Goal: Task Accomplishment & Management: Manage account settings

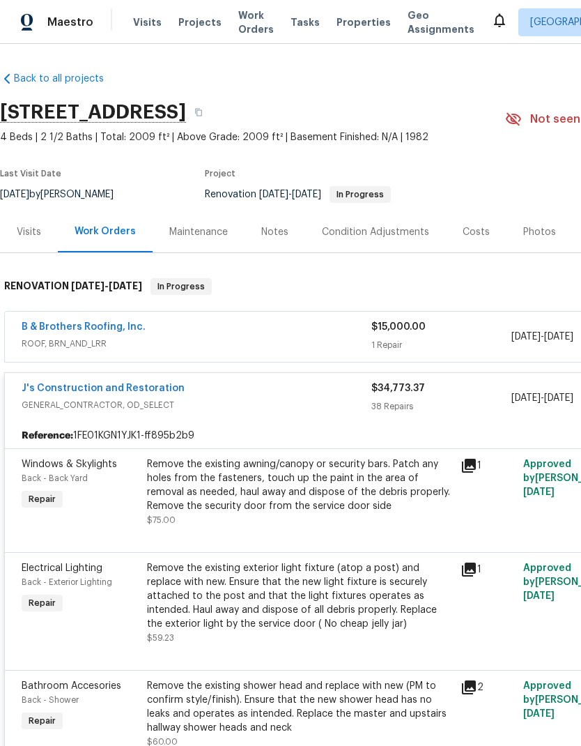
scroll to position [43, 0]
click at [134, 383] on link "J's Construction and Restoration" at bounding box center [103, 388] width 163 height 10
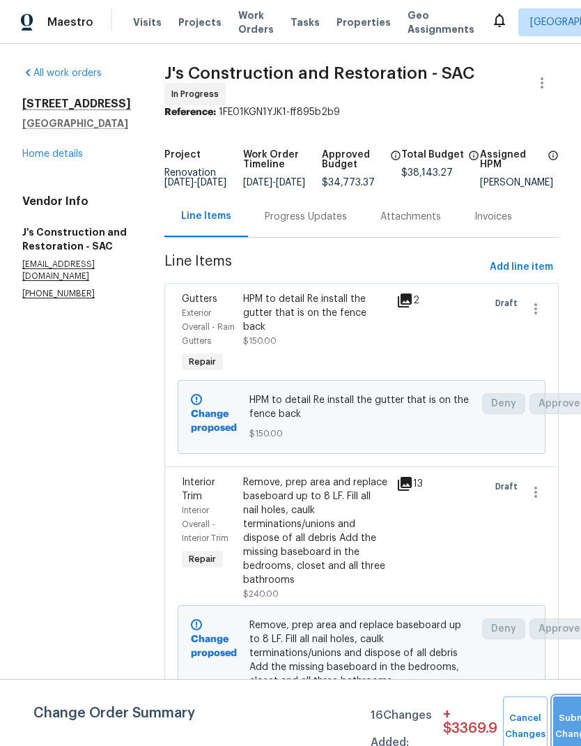
click at [561, 722] on button "Submit Changes" at bounding box center [575, 726] width 45 height 60
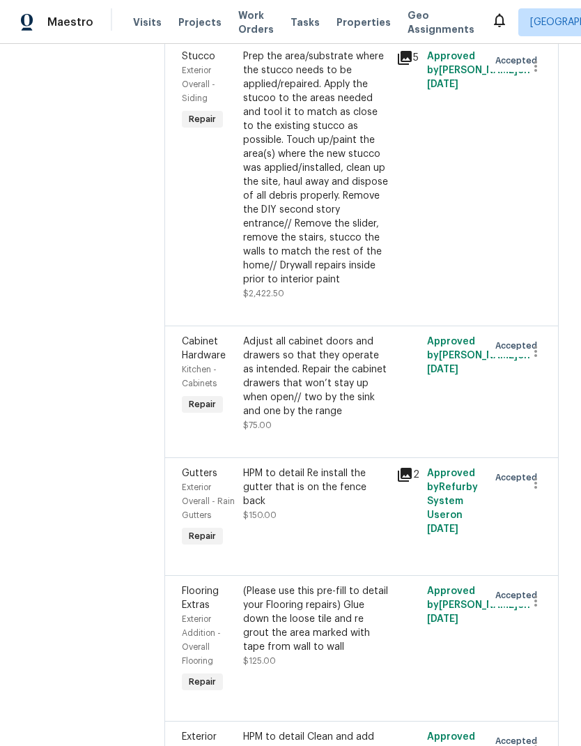
scroll to position [431, 0]
click at [335, 507] on div "HPM to detail Re install the gutter that is on the fence back" at bounding box center [315, 487] width 145 height 42
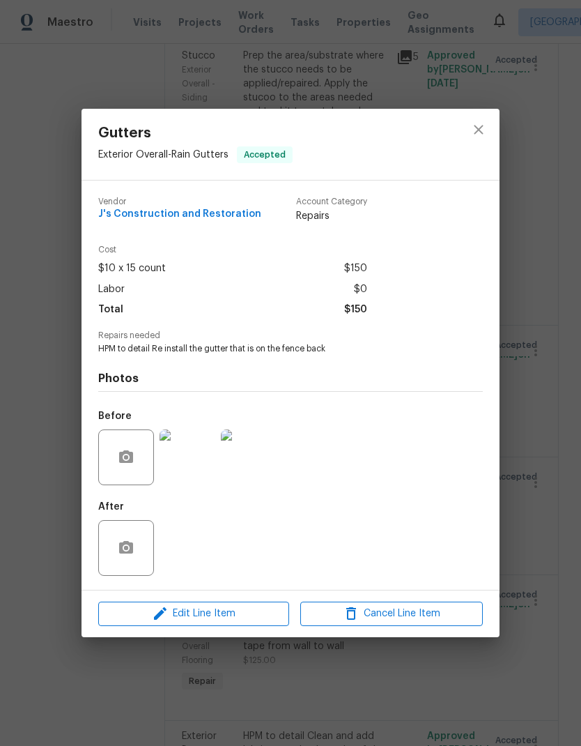
click at [556, 459] on div "Gutters Exterior Overall - Rain Gutters Accepted Vendor J's Construction and Re…" at bounding box center [290, 373] width 581 height 746
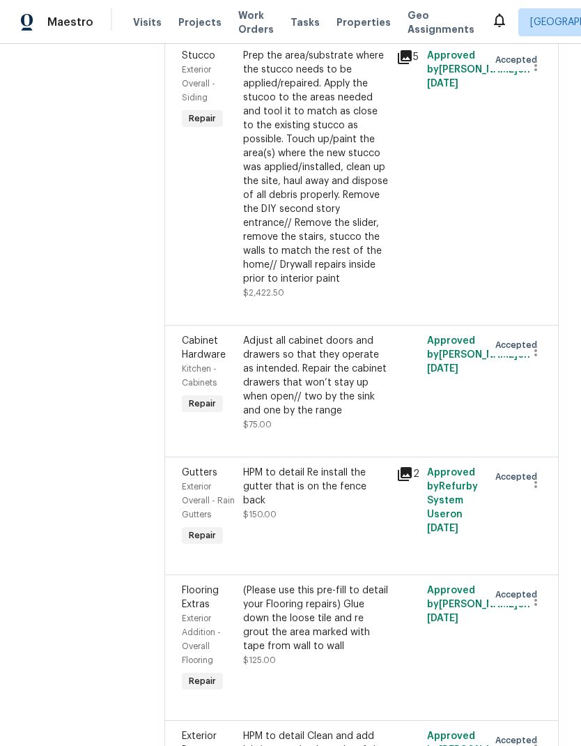
click at [331, 239] on div "Prep the area/substrate where the stucco needs to be applied/repaired. Apply th…" at bounding box center [315, 167] width 145 height 237
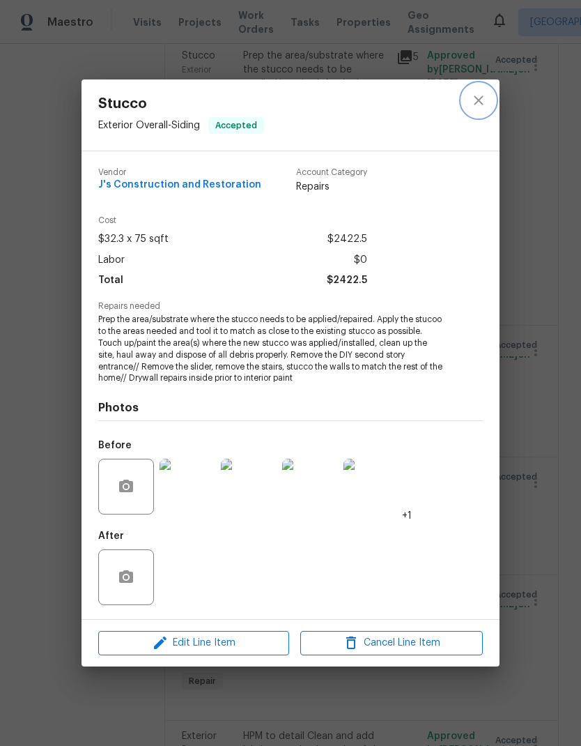
click at [479, 98] on icon "close" at bounding box center [478, 100] width 17 height 17
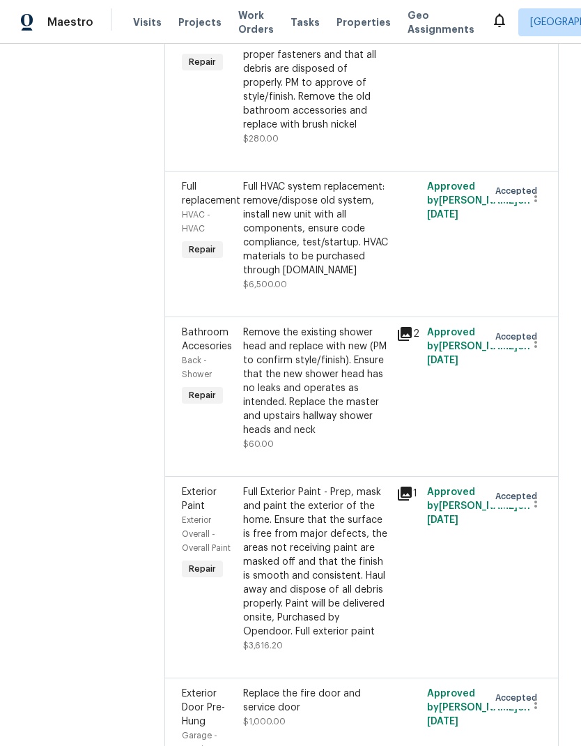
scroll to position [6149, 0]
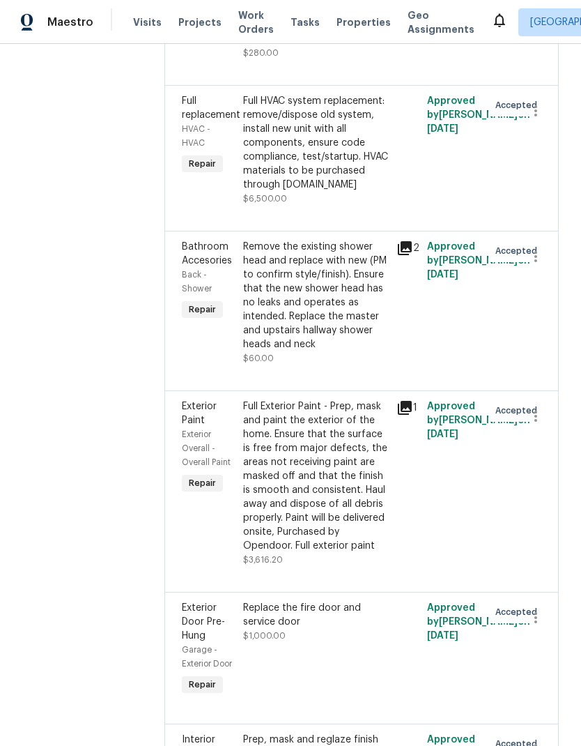
click at [329, 192] on div "Full HVAC system replacement: remove/dispose old system, install new unit with …" at bounding box center [315, 143] width 145 height 98
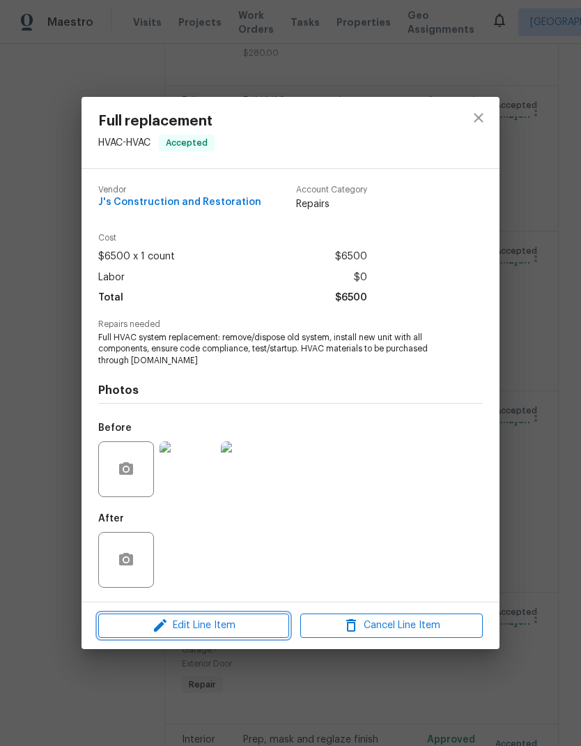
click at [226, 622] on span "Edit Line Item" at bounding box center [193, 625] width 183 height 17
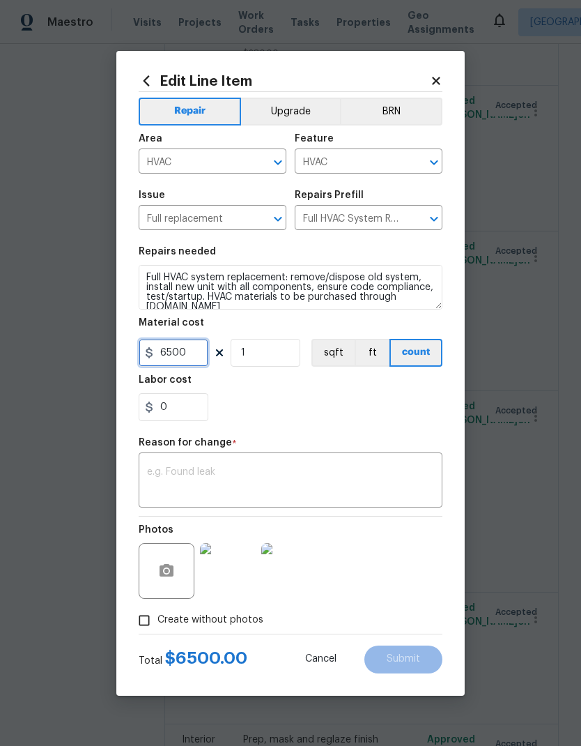
click at [196, 354] on input "6500" at bounding box center [174, 353] width 70 height 28
type input "6800"
click at [347, 395] on div "0" at bounding box center [291, 407] width 304 height 28
click at [272, 477] on textarea at bounding box center [290, 481] width 287 height 29
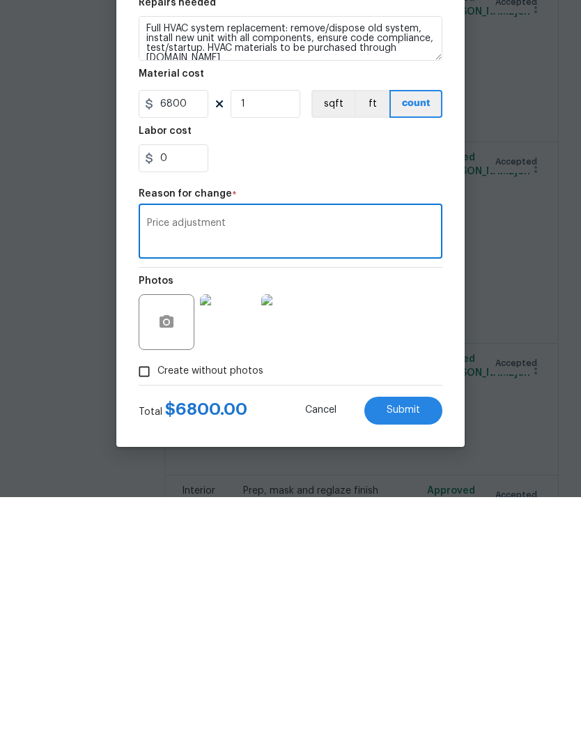
type textarea "Price adjustment"
click at [413, 654] on span "Submit" at bounding box center [403, 659] width 33 height 10
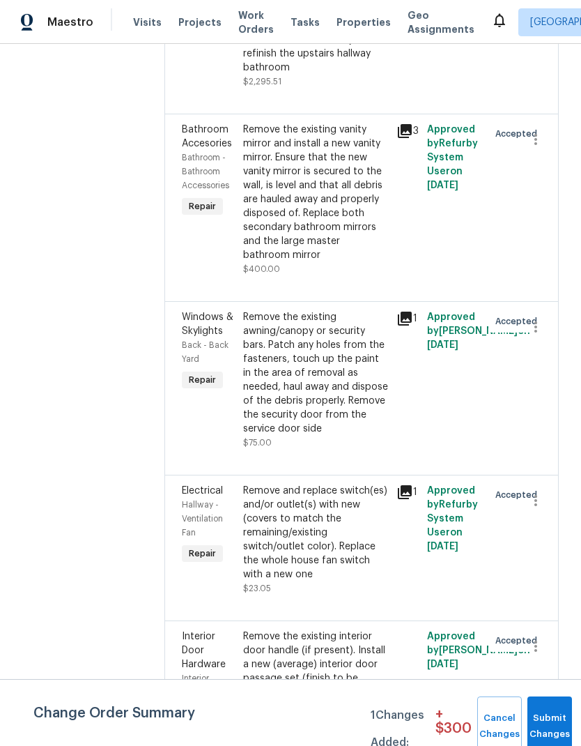
scroll to position [7556, 0]
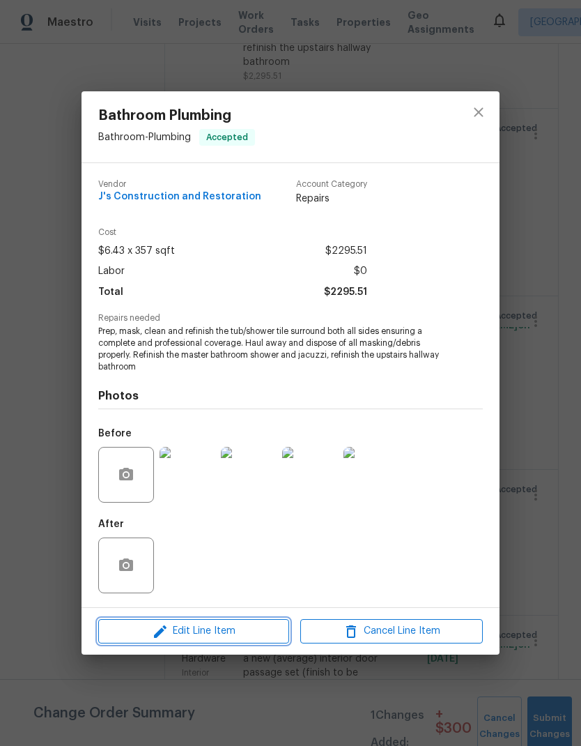
click at [241, 627] on span "Edit Line Item" at bounding box center [193, 630] width 183 height 17
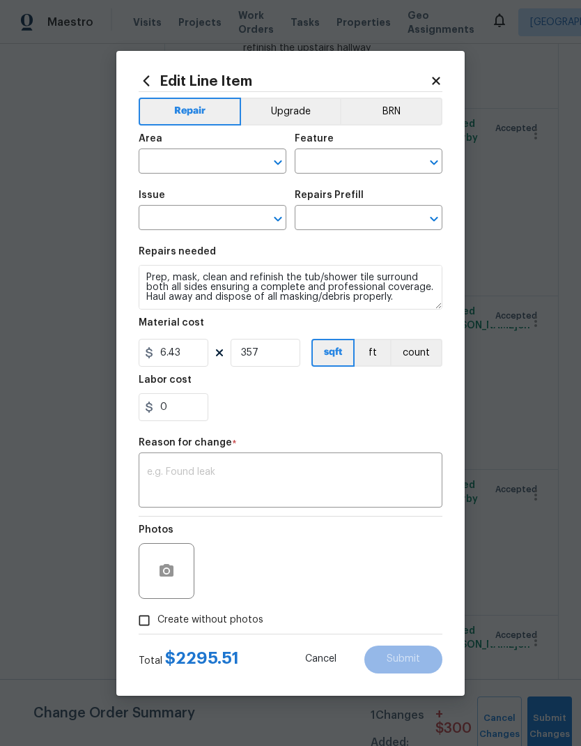
type input "Bathroom"
type input "Plumbing"
type input "Bathroom Plumbing"
type input "Tub/Shower Surround Refinish $6.43"
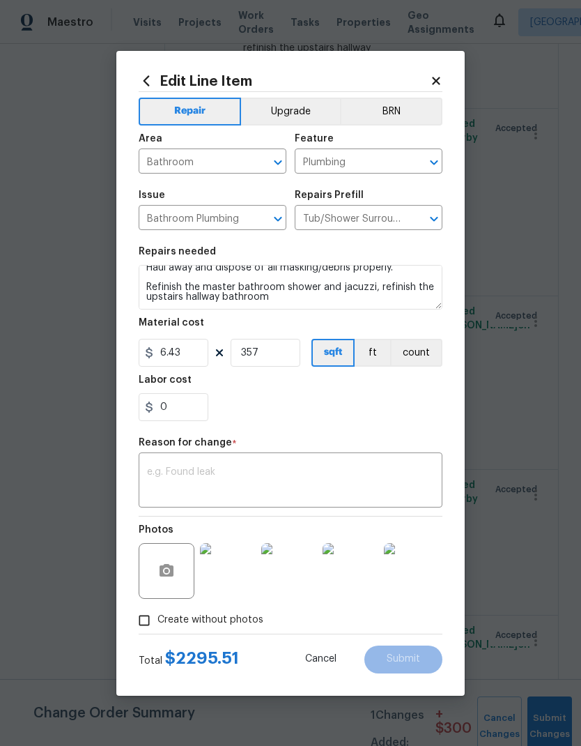
scroll to position [29, 0]
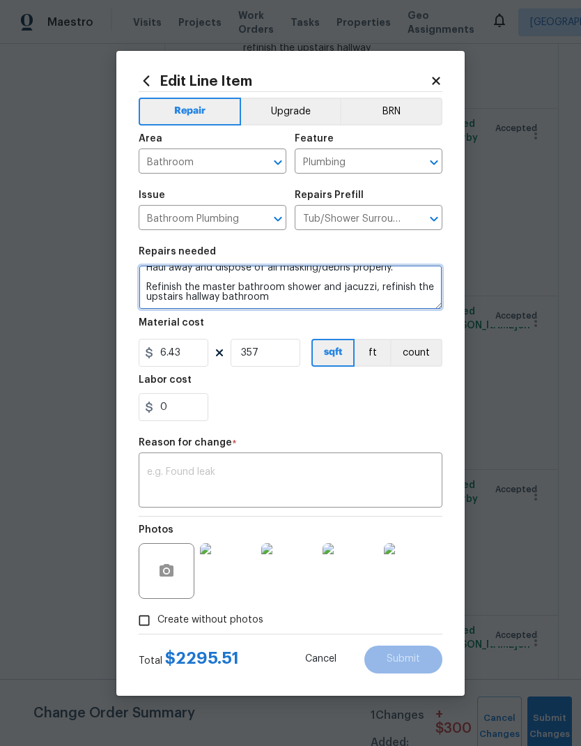
click at [317, 288] on textarea "Prep, mask, clean and refinish the tub/shower tile surround both all sides ensu…" at bounding box center [291, 287] width 304 height 45
type textarea "Prep, mask, clean and refinish the tub/shower tile surround both all sides ensu…"
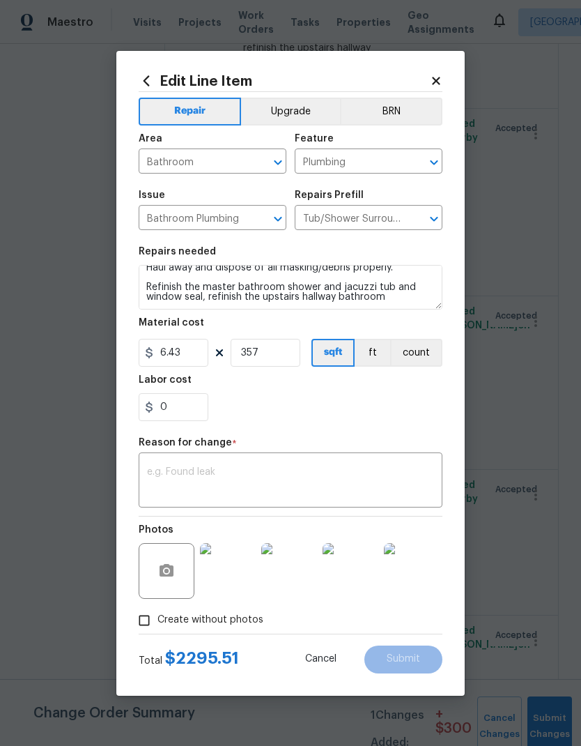
click at [394, 399] on div "0" at bounding box center [291, 407] width 304 height 28
click at [309, 484] on textarea at bounding box center [290, 481] width 287 height 29
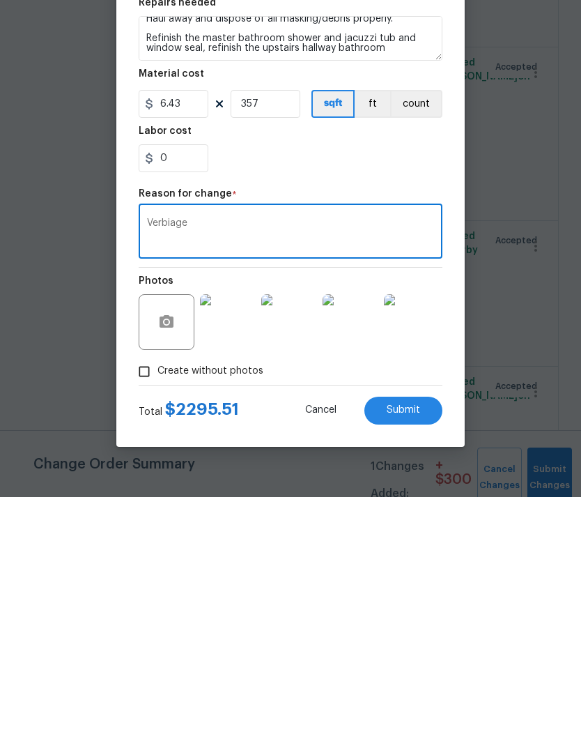
type textarea "Verbiage"
click at [390, 393] on div "0" at bounding box center [291, 407] width 304 height 28
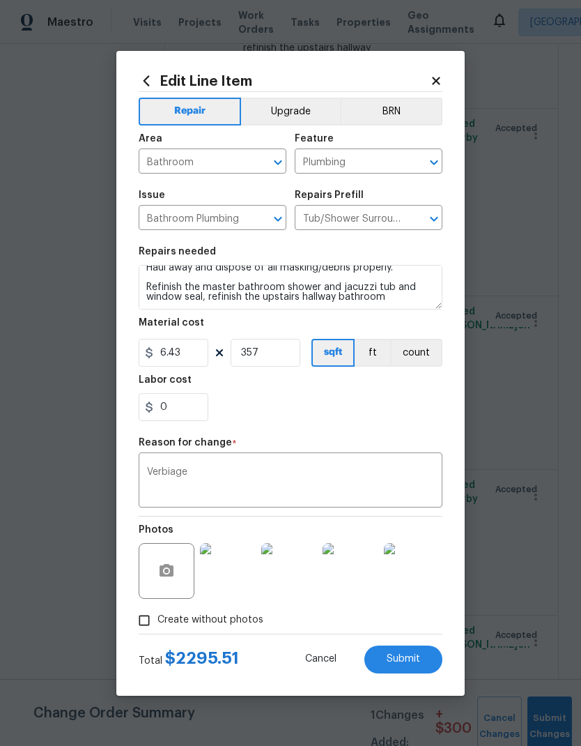
click at [411, 654] on button "Submit" at bounding box center [403, 659] width 78 height 28
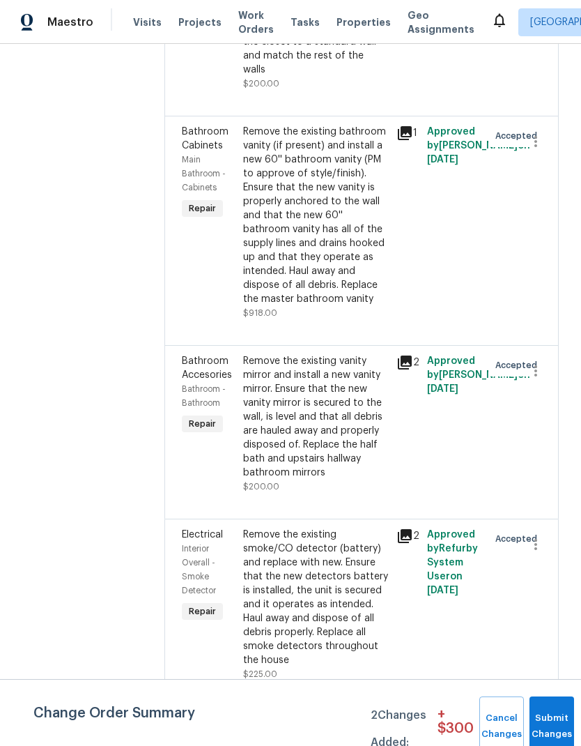
scroll to position [10105, 0]
click at [360, 306] on div "Remove the existing bathroom vanity (if present) and install a new 60'' bathroo…" at bounding box center [315, 215] width 145 height 181
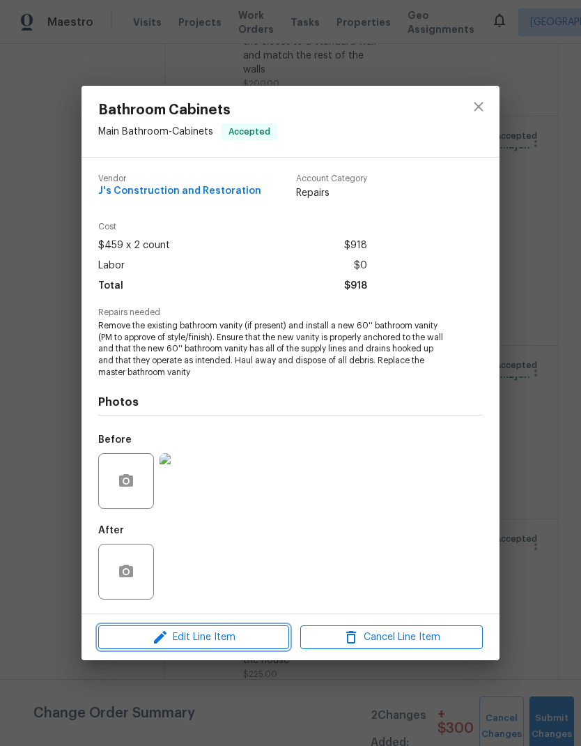
click at [220, 633] on span "Edit Line Item" at bounding box center [193, 637] width 183 height 17
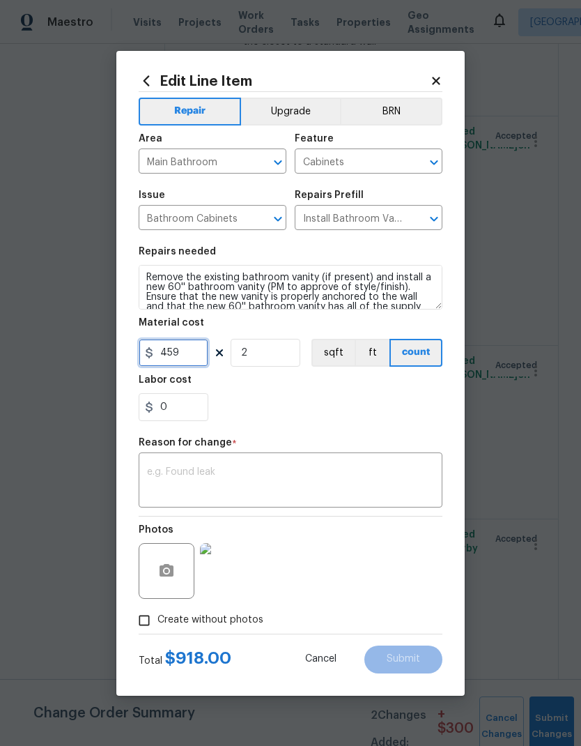
click at [174, 355] on input "459" at bounding box center [174, 353] width 70 height 28
click at [449, 408] on div "Edit Line Item Repair Upgrade BRN Area Main Bathroom ​ Feature Cabinets ​ Issue…" at bounding box center [290, 373] width 348 height 645
click at [192, 352] on input "459" at bounding box center [174, 353] width 70 height 28
type input "609"
click at [359, 415] on div "0" at bounding box center [291, 407] width 304 height 28
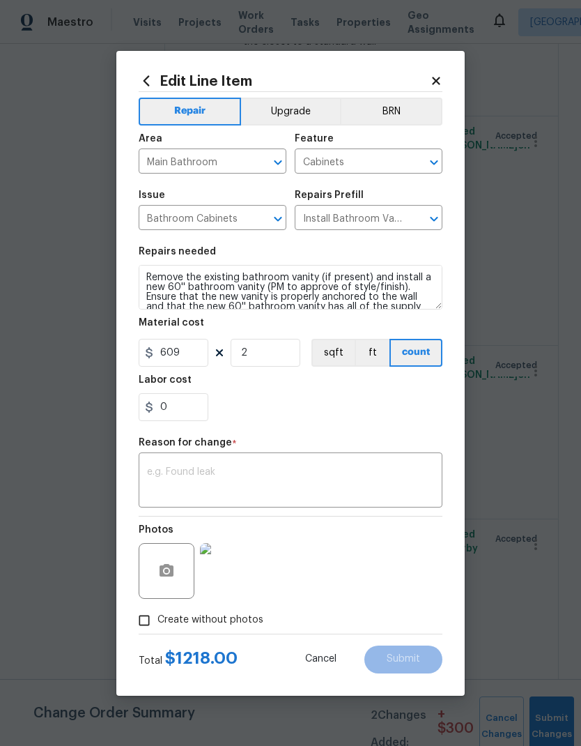
click at [240, 469] on textarea at bounding box center [290, 481] width 287 height 29
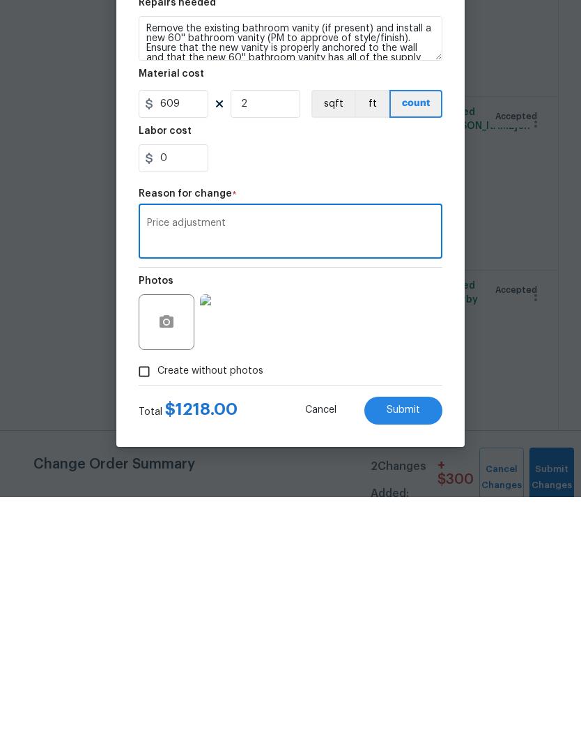
type textarea "Price adjustment"
click at [369, 516] on div "Photos" at bounding box center [291, 561] width 304 height 91
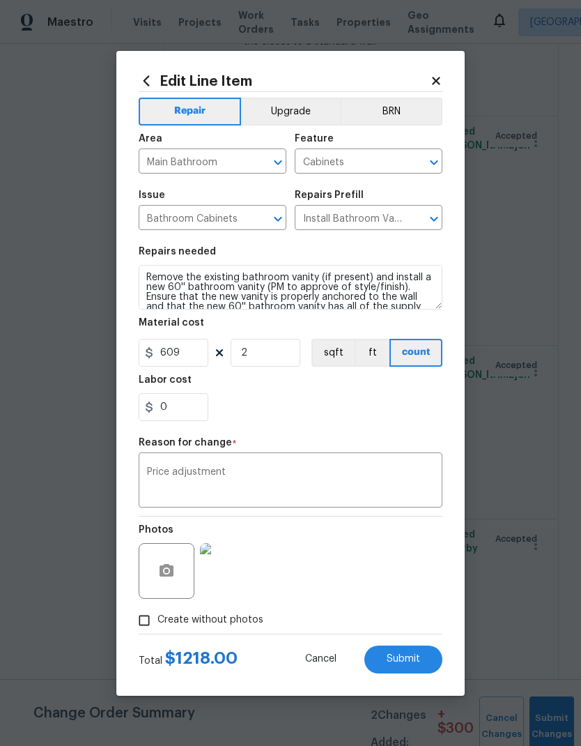
click at [411, 657] on span "Submit" at bounding box center [403, 659] width 33 height 10
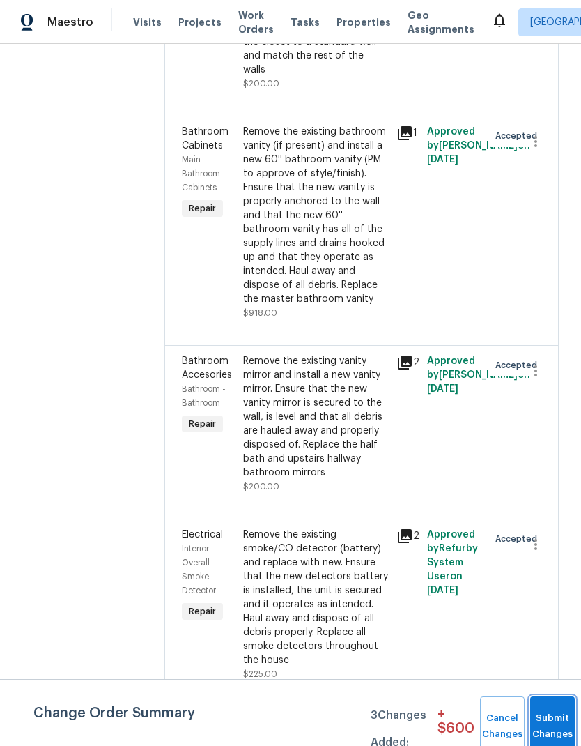
click at [544, 721] on button "Submit Changes" at bounding box center [552, 726] width 45 height 60
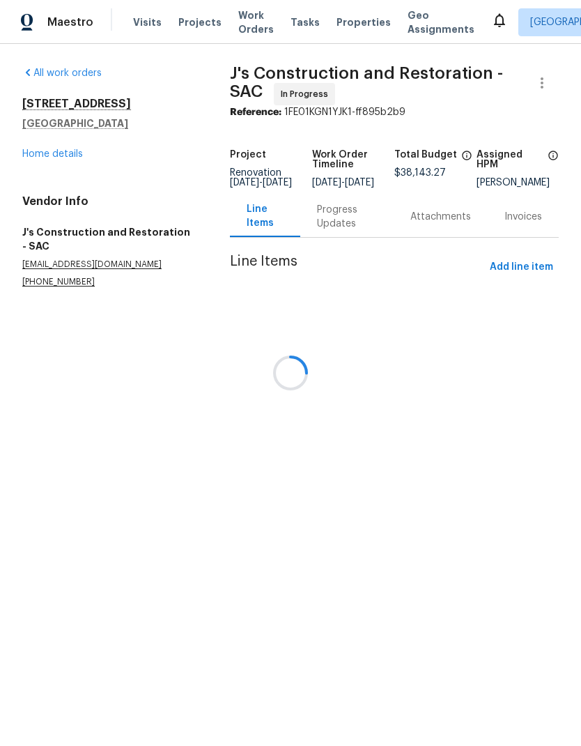
scroll to position [0, 0]
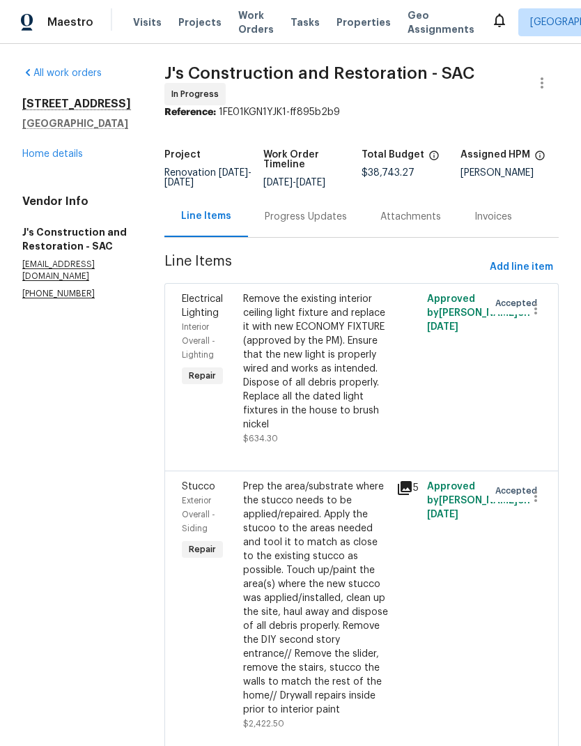
click at [66, 154] on link "Home details" at bounding box center [52, 154] width 61 height 10
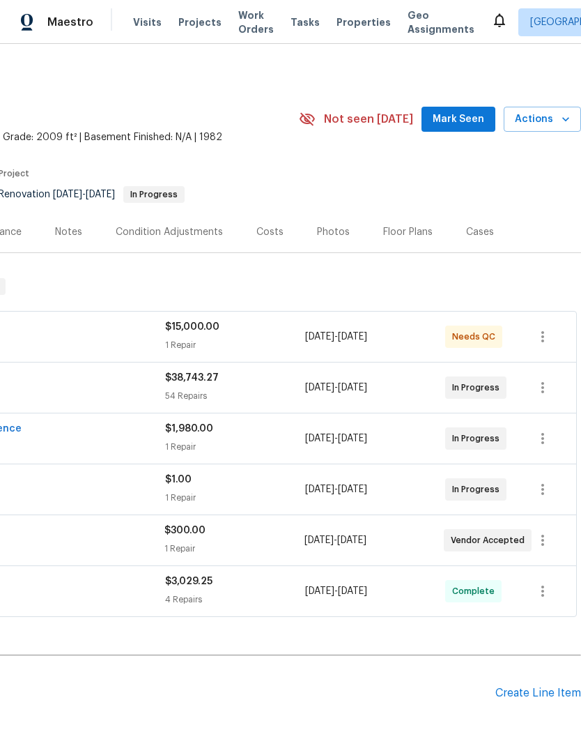
scroll to position [0, 206]
click at [270, 230] on div "Costs" at bounding box center [269, 232] width 27 height 14
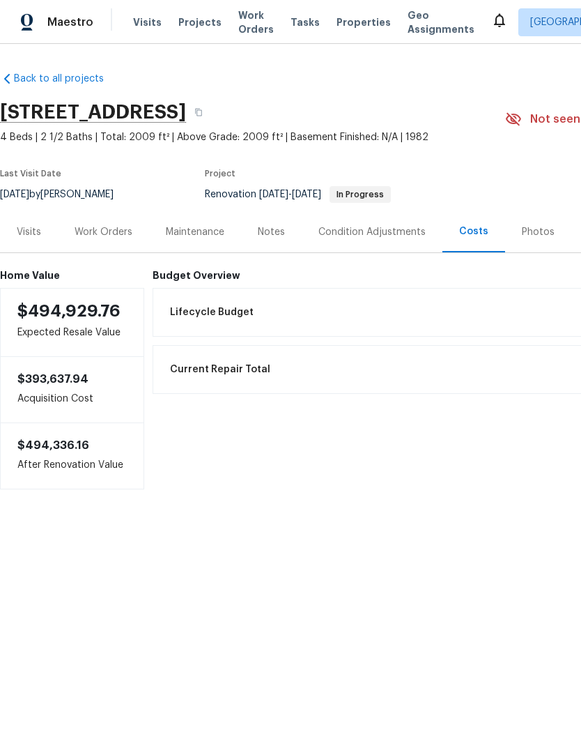
click at [116, 231] on div "Work Orders" at bounding box center [104, 232] width 58 height 14
